Goal: Task Accomplishment & Management: Manage account settings

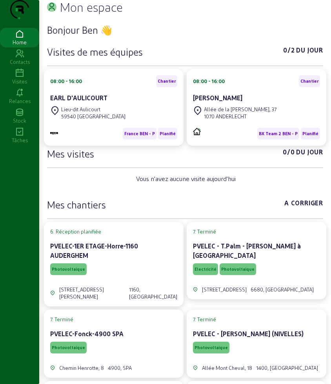
click at [19, 78] on icon at bounding box center [19, 73] width 39 height 9
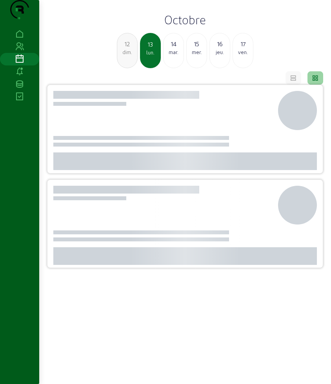
click at [173, 49] on div "14" at bounding box center [174, 43] width 20 height 9
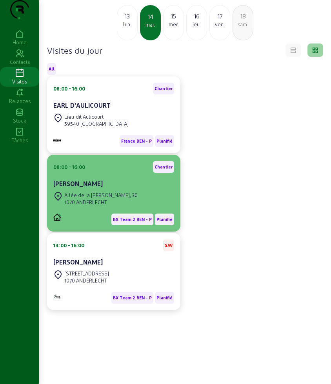
scroll to position [49, 0]
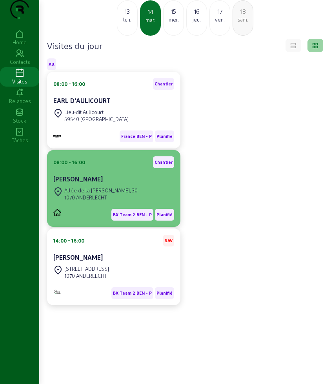
click at [97, 183] on cam-card-title "[PERSON_NAME]" at bounding box center [77, 178] width 49 height 7
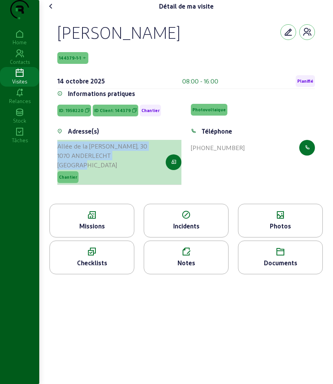
drag, startPoint x: 55, startPoint y: 160, endPoint x: 94, endPoint y: 179, distance: 43.0
click at [94, 179] on div "Adresse(s) [STREET_ADDRESS][PERSON_NAME]" at bounding box center [119, 161] width 133 height 68
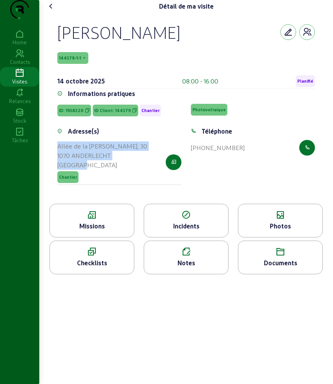
copy cam-list-title "[STREET_ADDRESS][PERSON_NAME]"
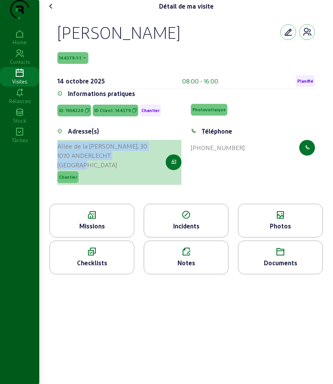
copy cam-list-title "[STREET_ADDRESS][PERSON_NAME]"
